Goal: Use online tool/utility: Utilize a website feature to perform a specific function

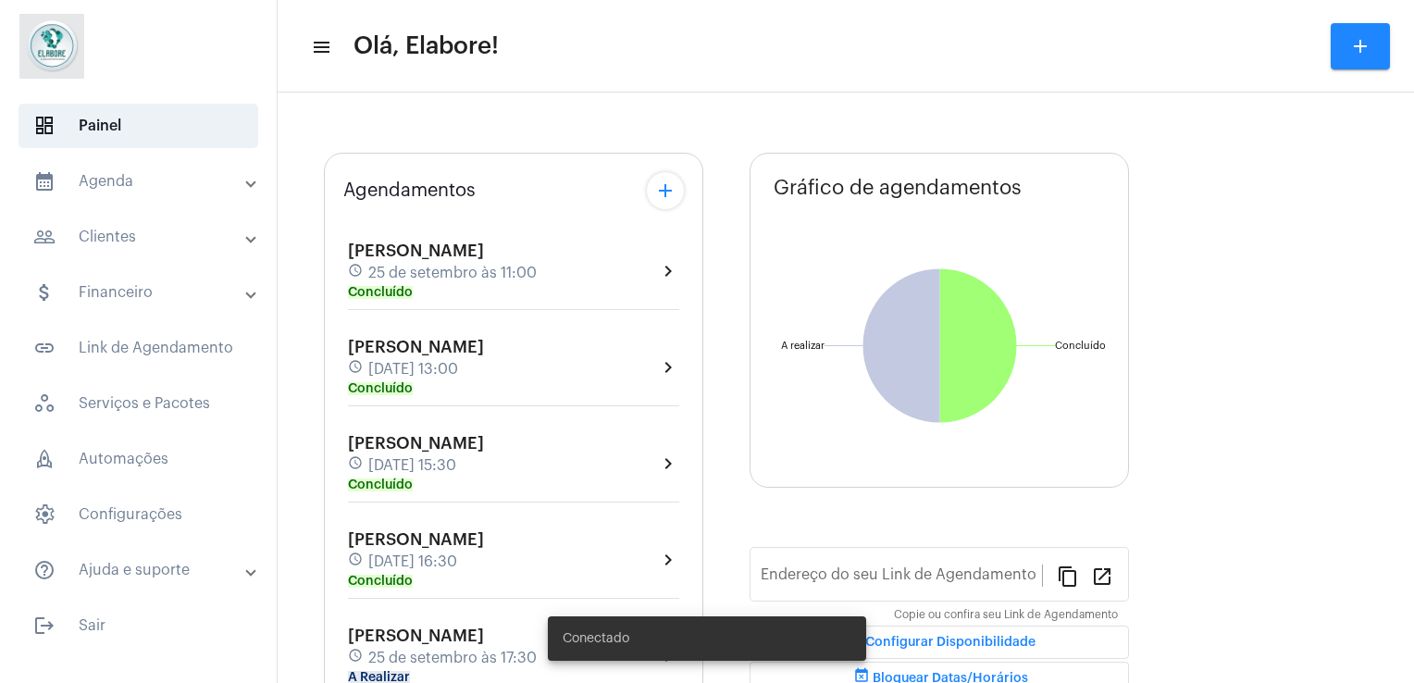
type input "[URL][DOMAIN_NAME]"
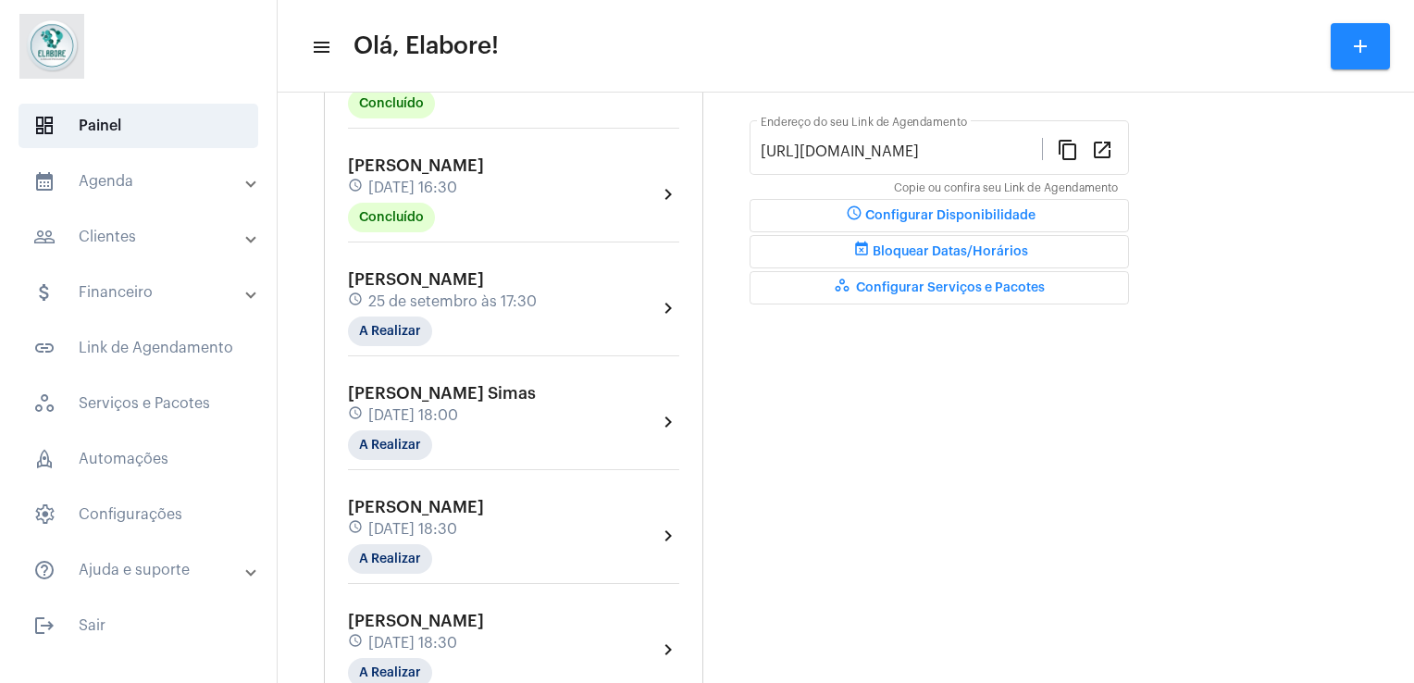
scroll to position [555, 0]
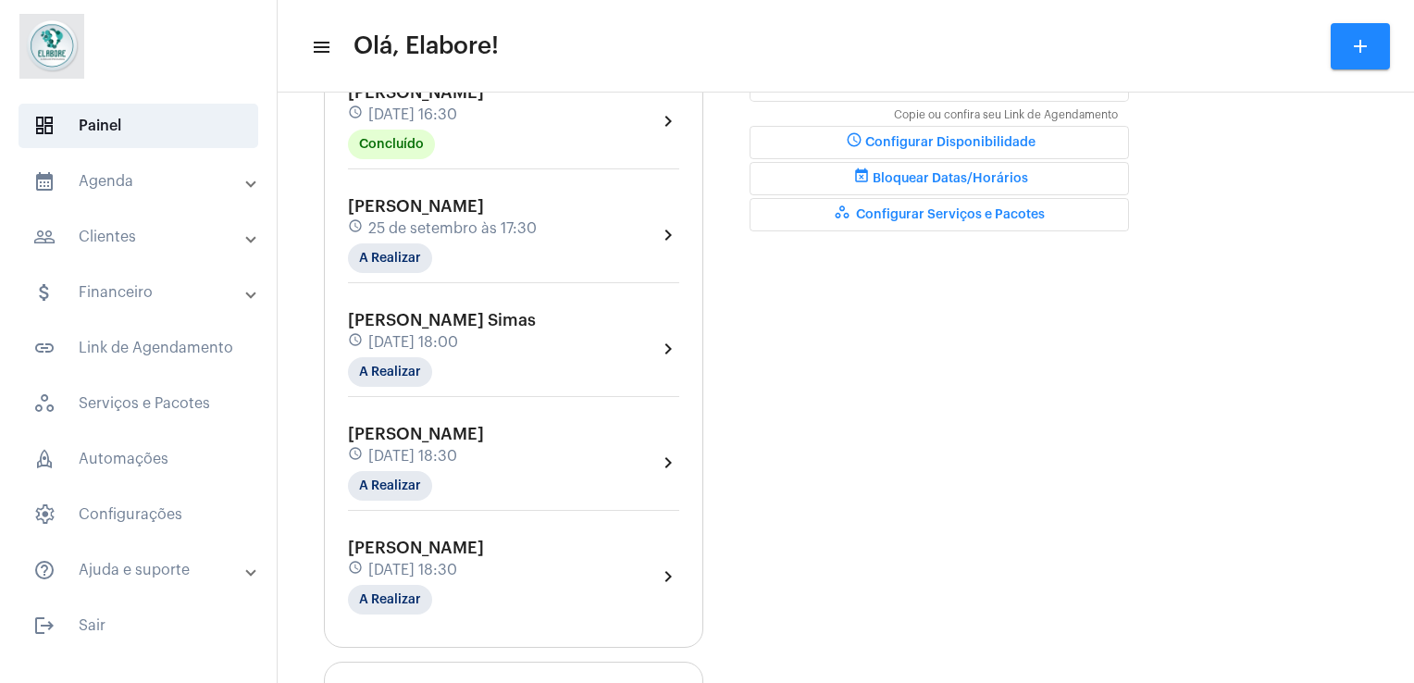
click at [458, 336] on span "[DATE] 18:00" at bounding box center [413, 342] width 90 height 17
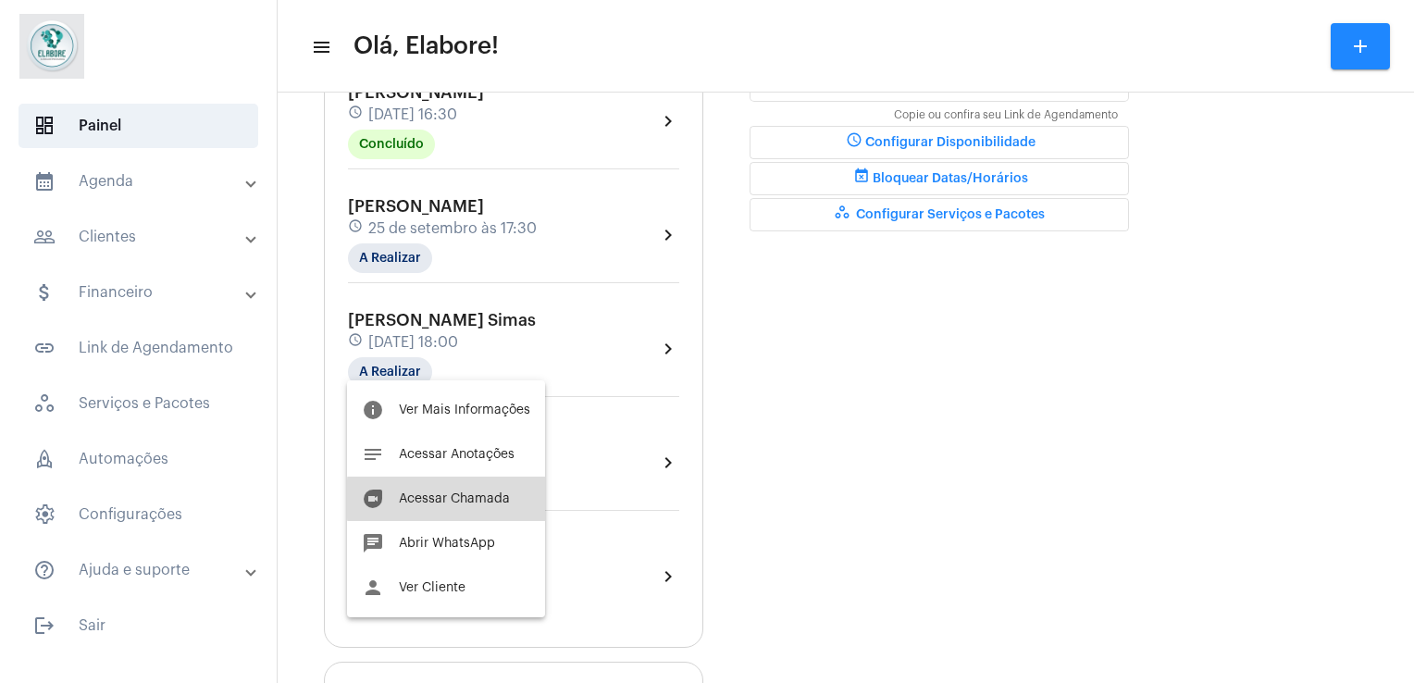
click at [455, 499] on span "Acessar Chamada" at bounding box center [454, 498] width 111 height 13
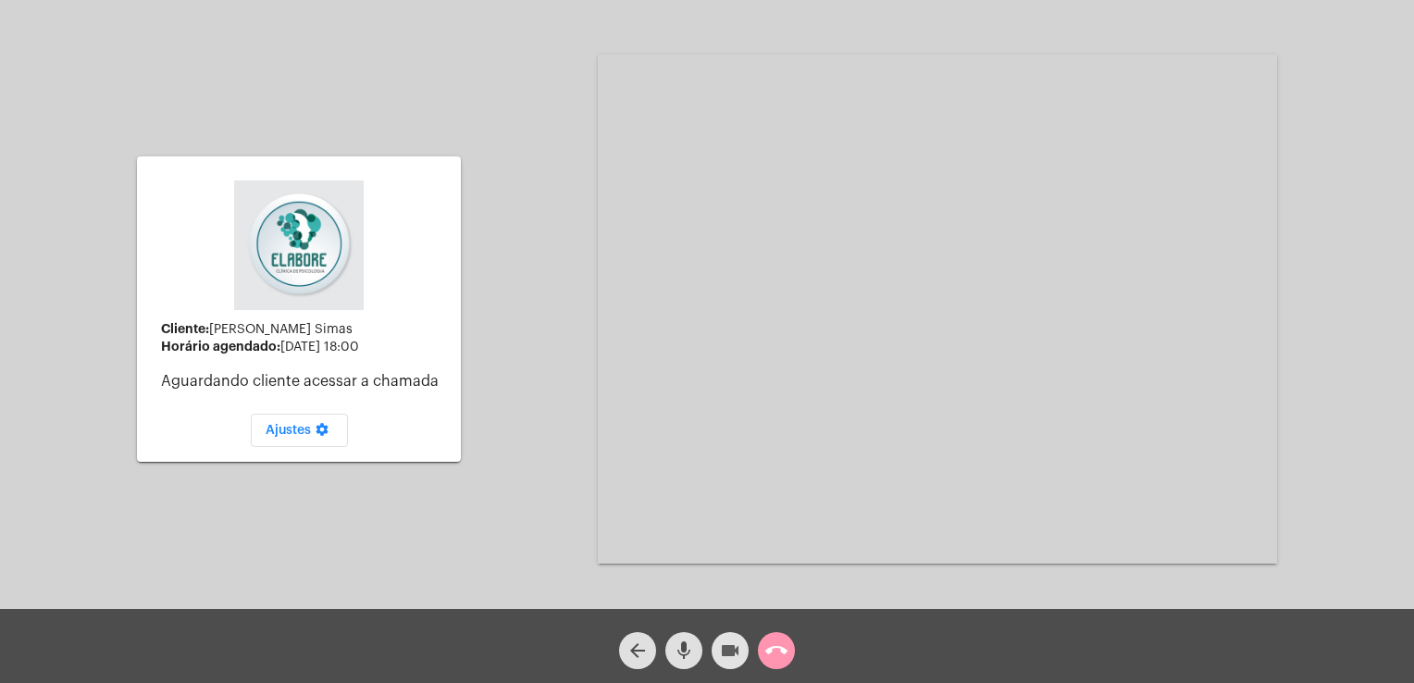
click at [732, 638] on span "videocam" at bounding box center [730, 650] width 22 height 37
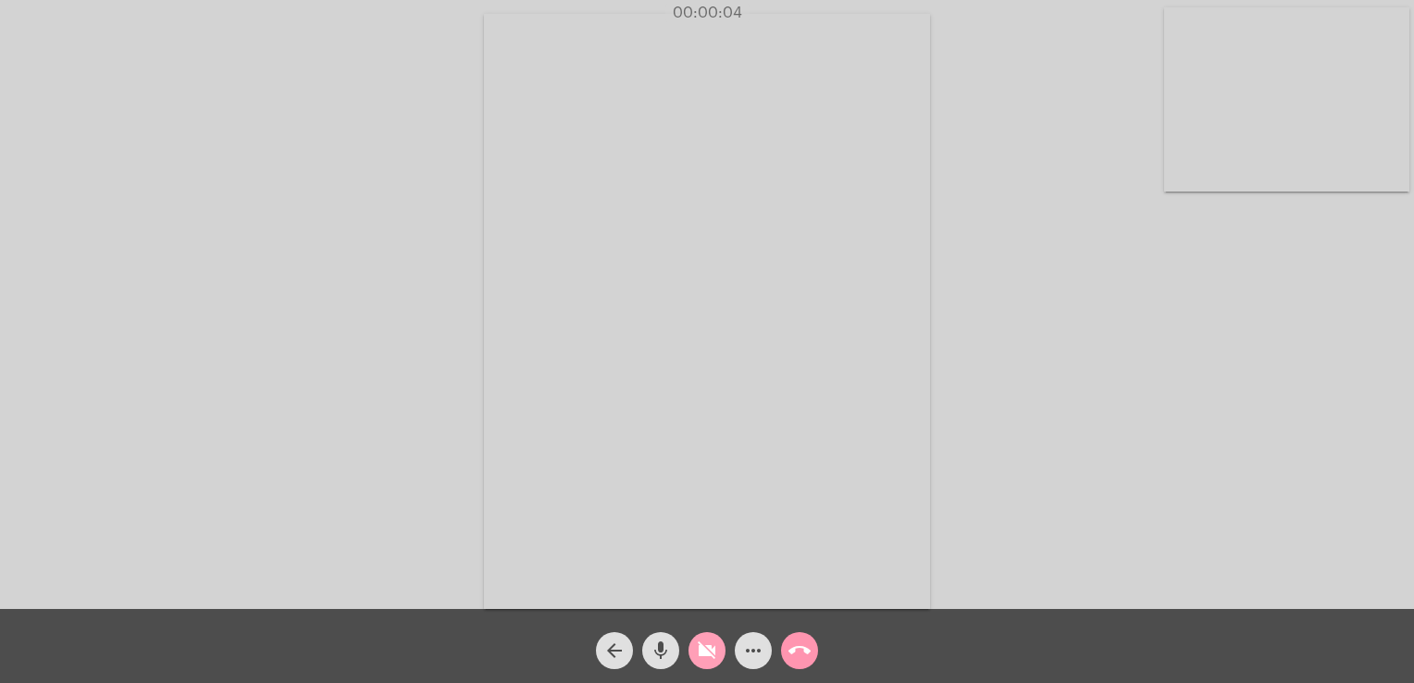
click at [709, 655] on mat-icon "videocam_off" at bounding box center [707, 650] width 22 height 22
click at [1059, 248] on div "Acessando Câmera e Microfone..." at bounding box center [707, 309] width 1410 height 609
click at [799, 653] on mat-icon "call_end" at bounding box center [799, 650] width 22 height 22
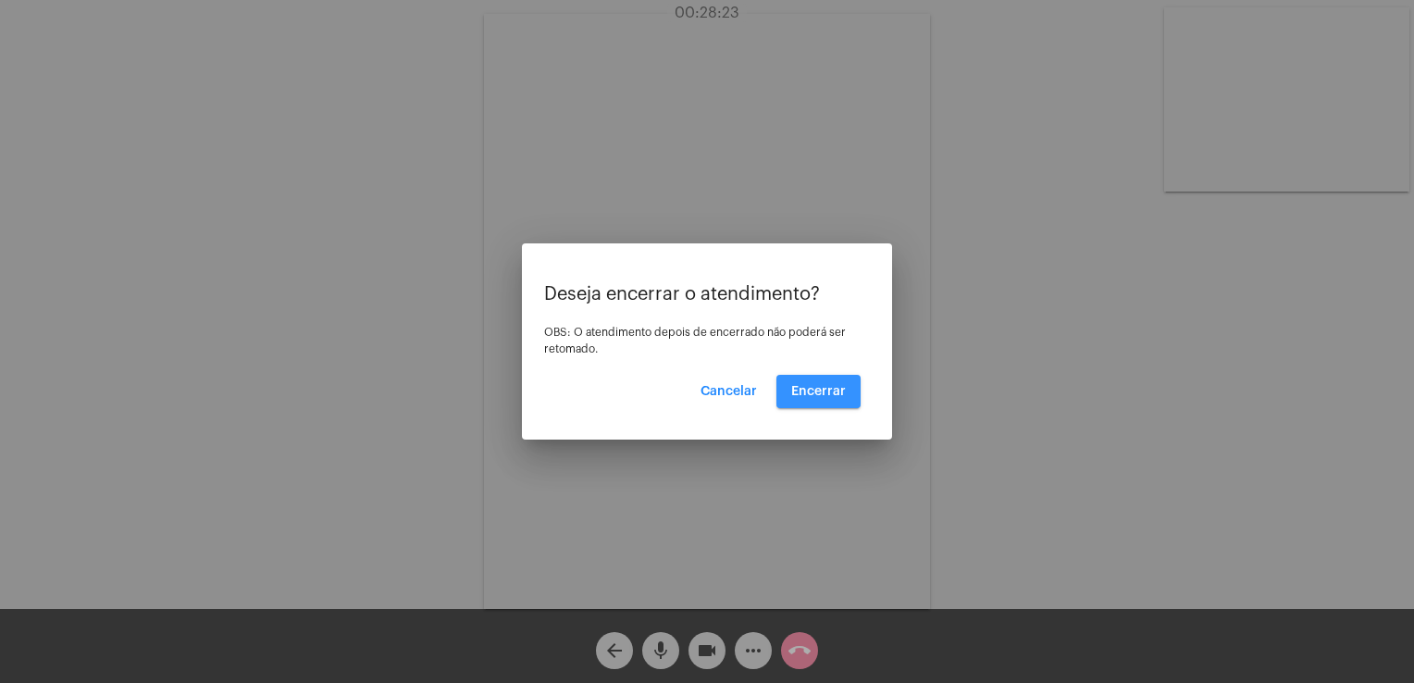
click at [830, 389] on span "Encerrar" at bounding box center [818, 391] width 55 height 13
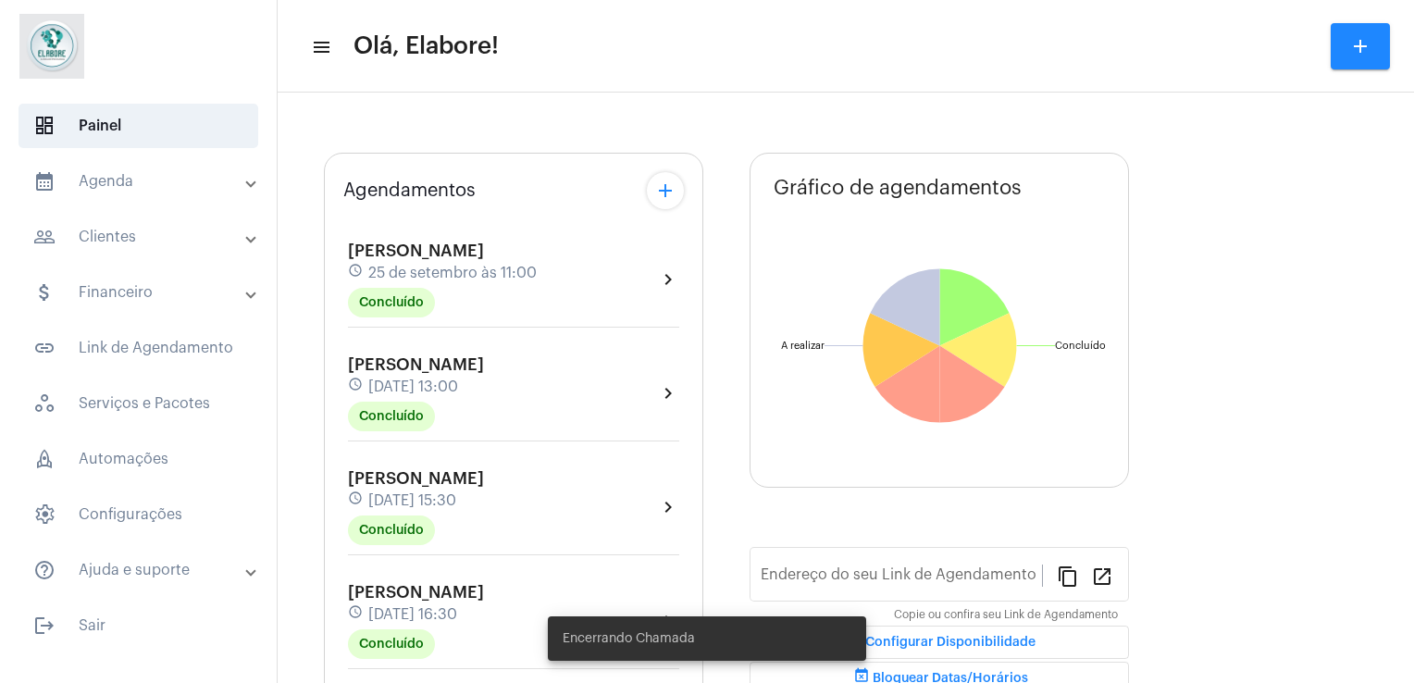
type input "[URL][DOMAIN_NAME]"
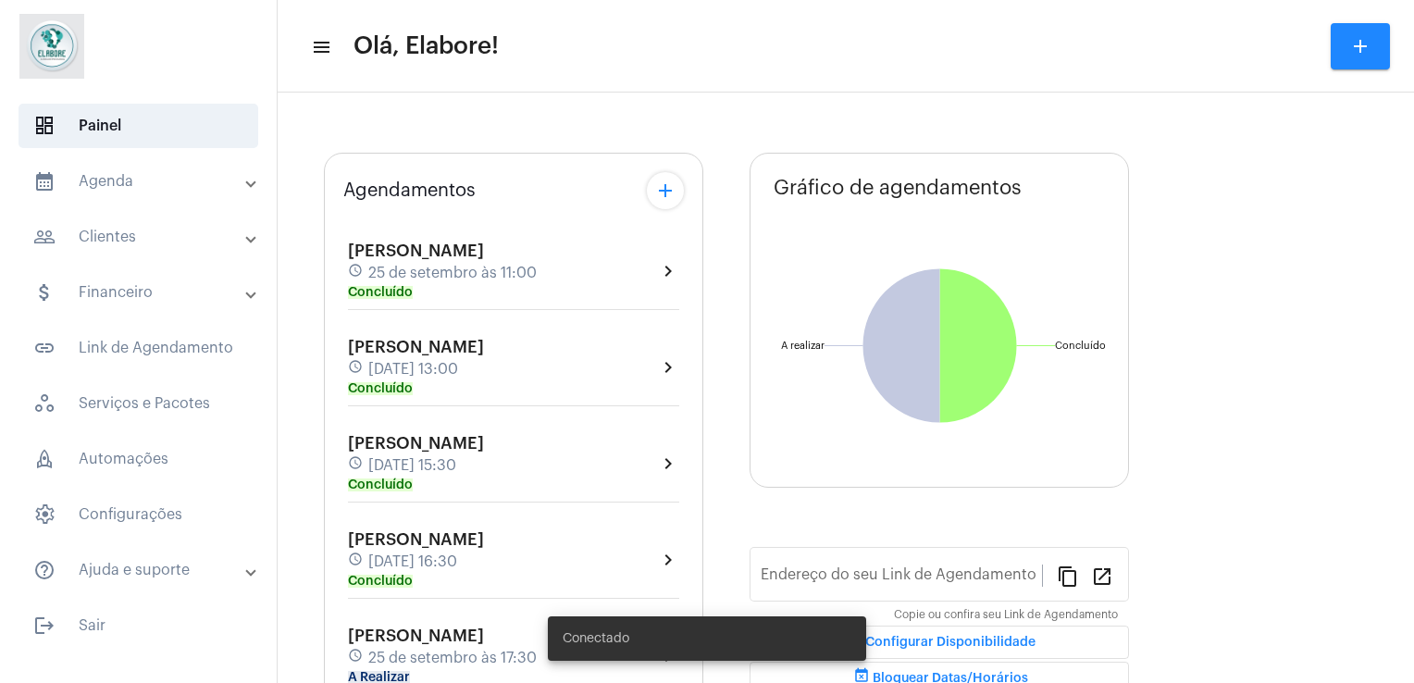
type input "[URL][DOMAIN_NAME]"
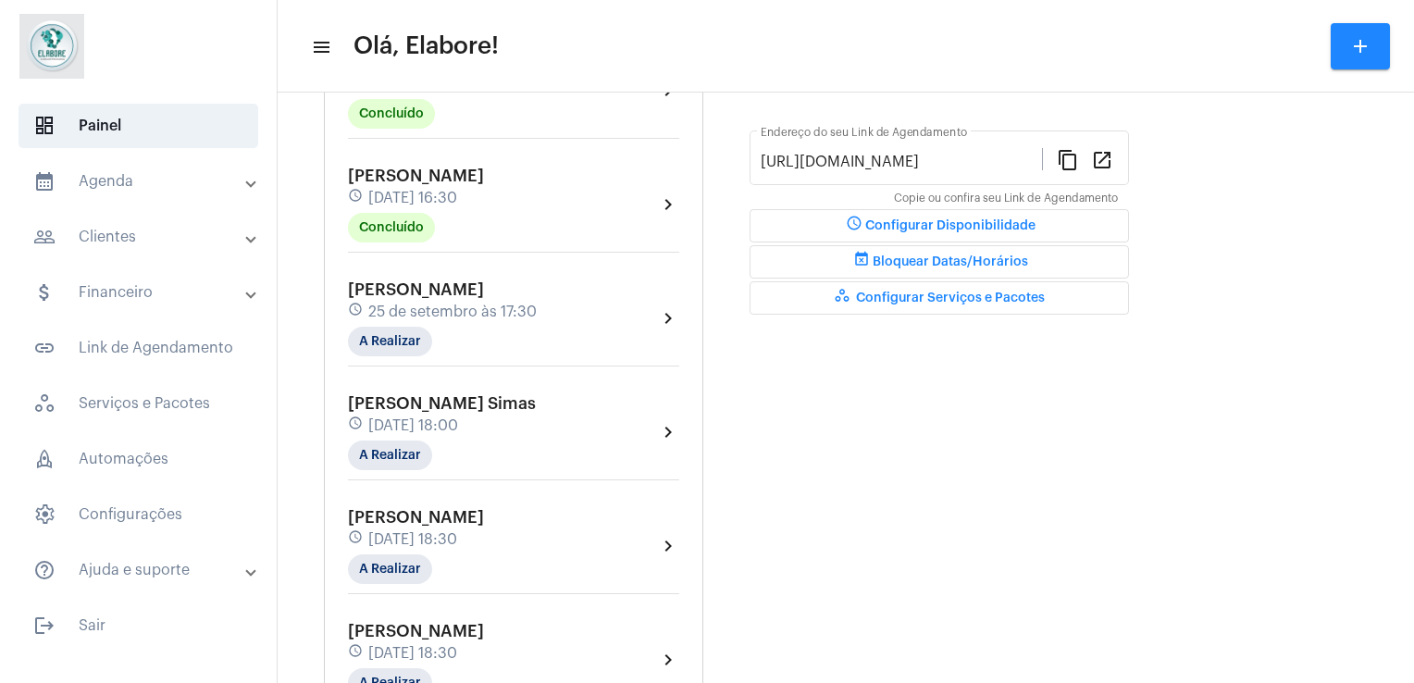
scroll to position [492, 0]
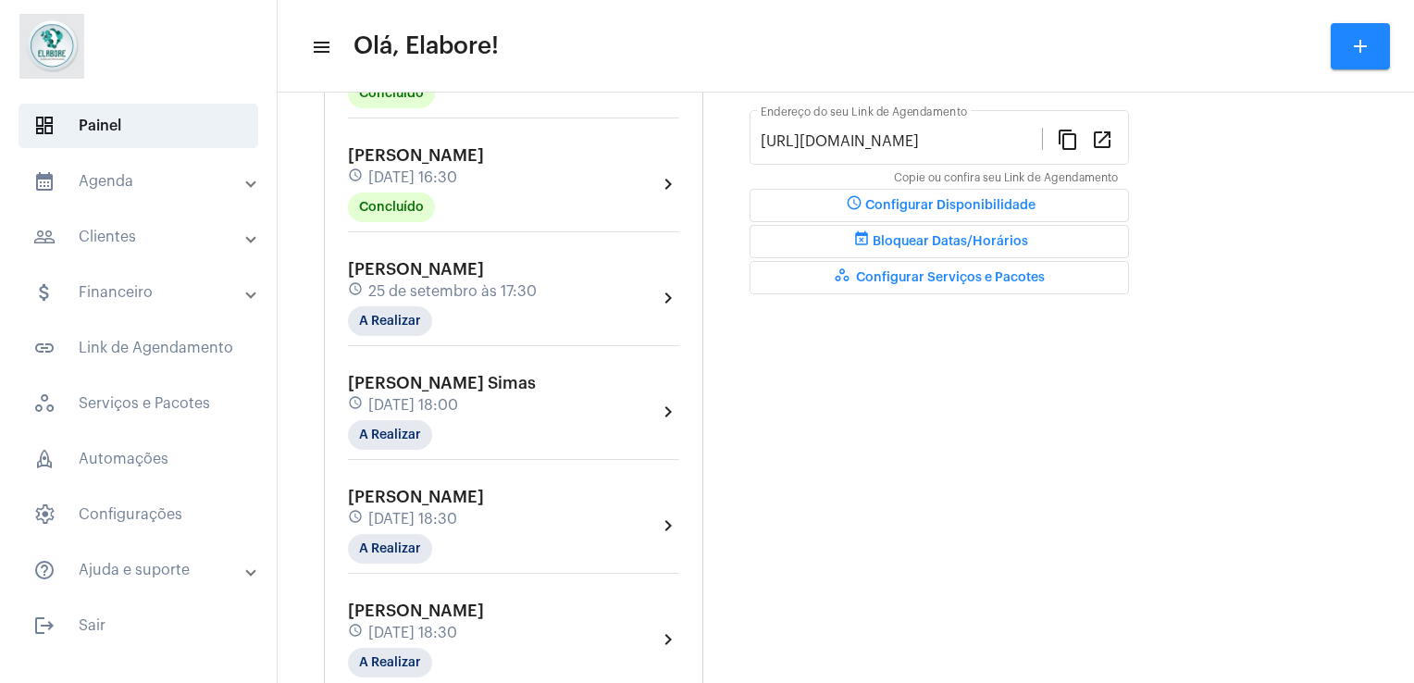
click at [457, 625] on span "[DATE] 18:30" at bounding box center [412, 633] width 89 height 17
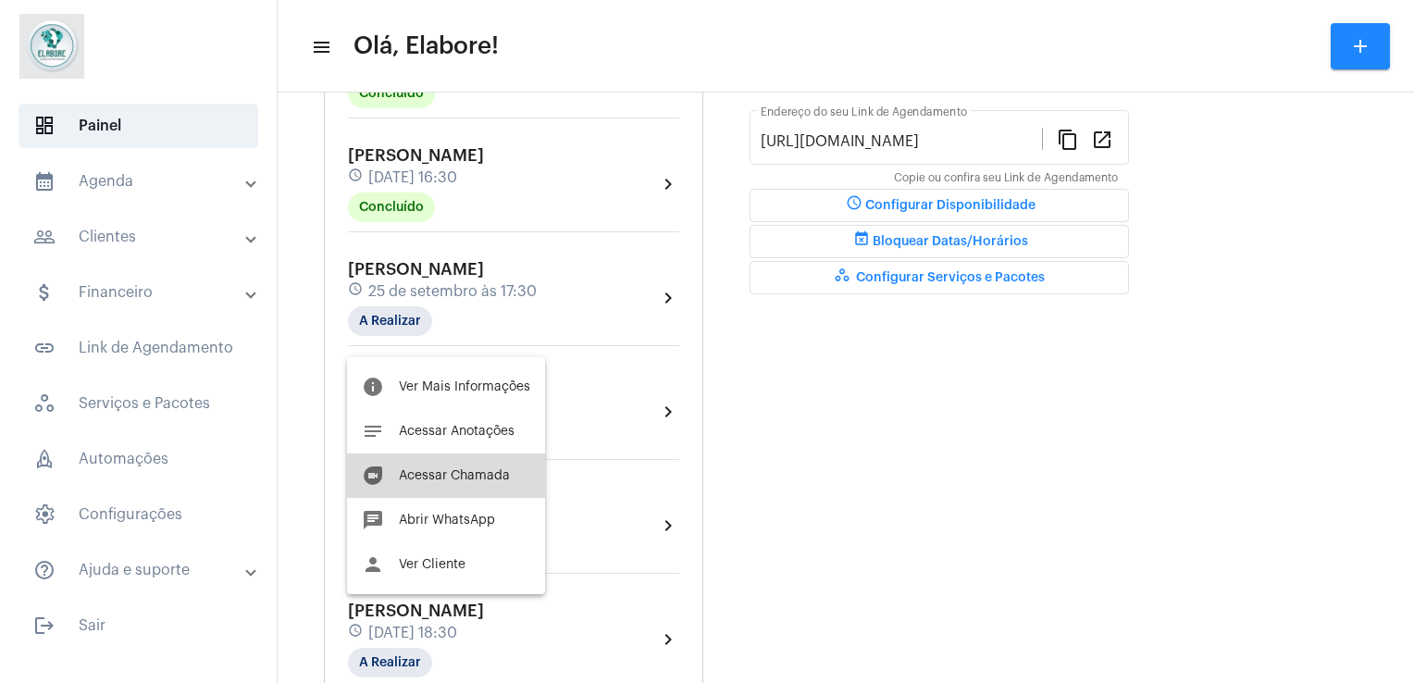
click at [452, 476] on span "Acessar Chamada" at bounding box center [454, 475] width 111 height 13
